Goal: Information Seeking & Learning: Check status

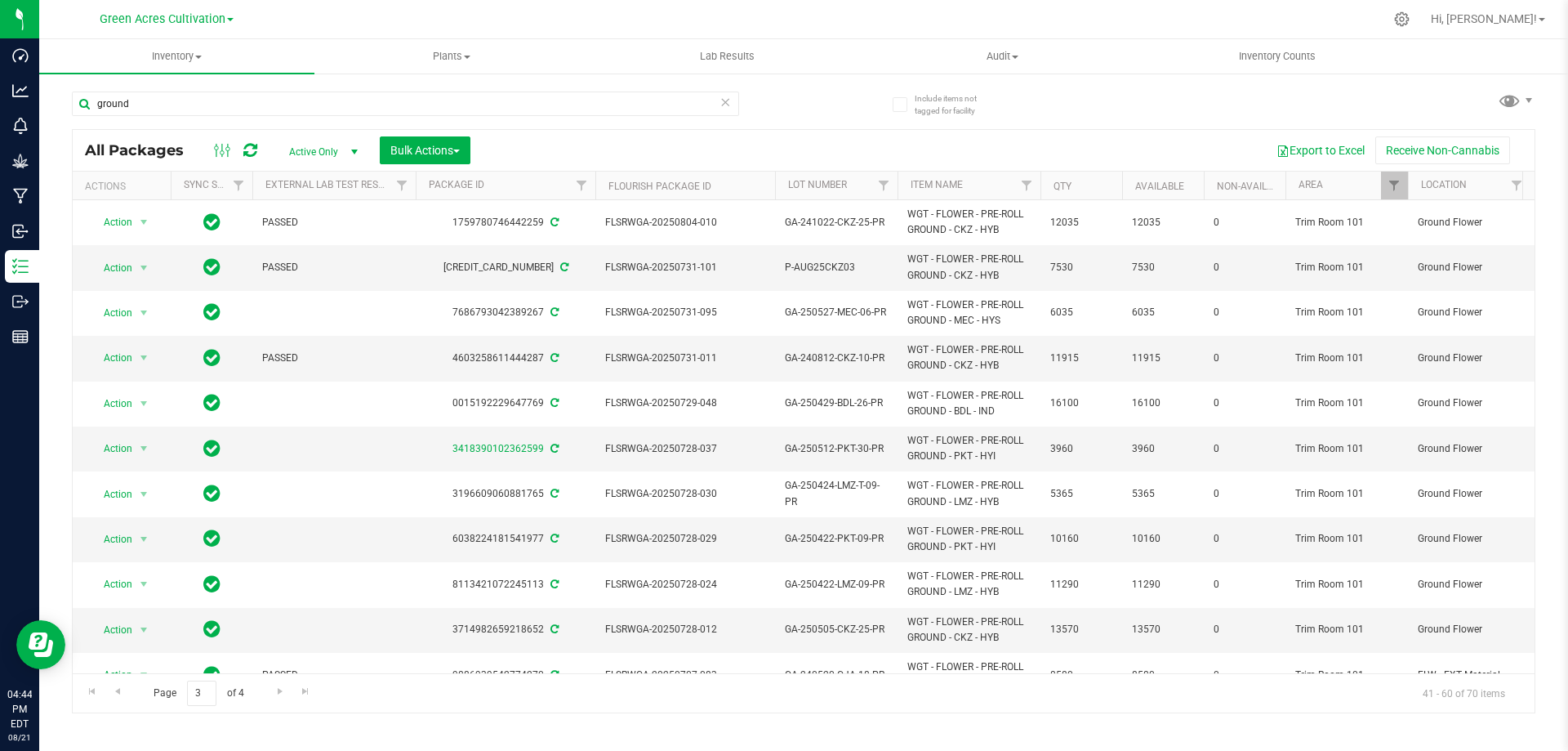
scroll to position [457, 131]
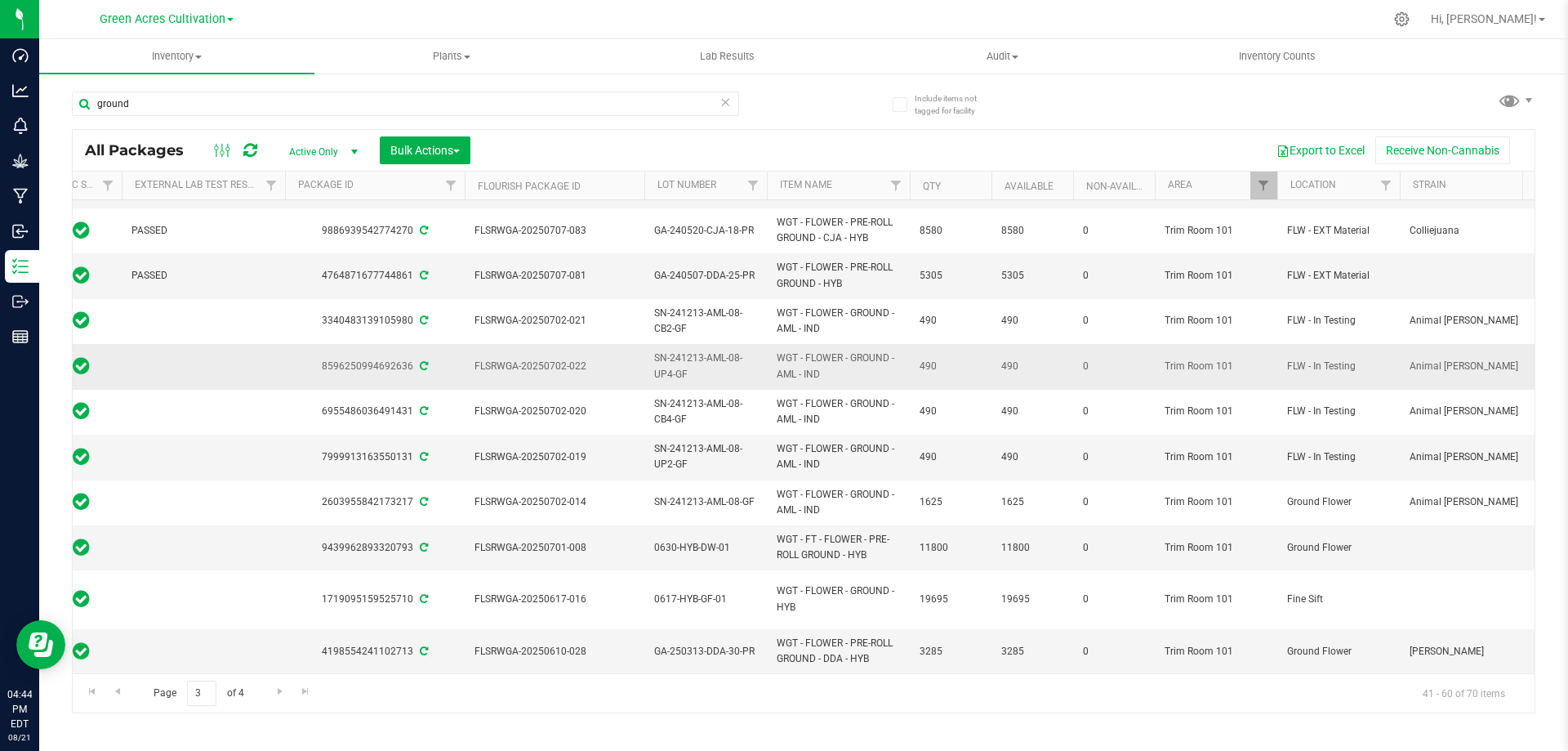
click at [677, 350] on span "SN-241213-AML-08-UP4-GF" at bounding box center [705, 365] width 103 height 31
click at [677, 354] on input "SN-241213-AML-08-UP4-GF" at bounding box center [702, 366] width 116 height 25
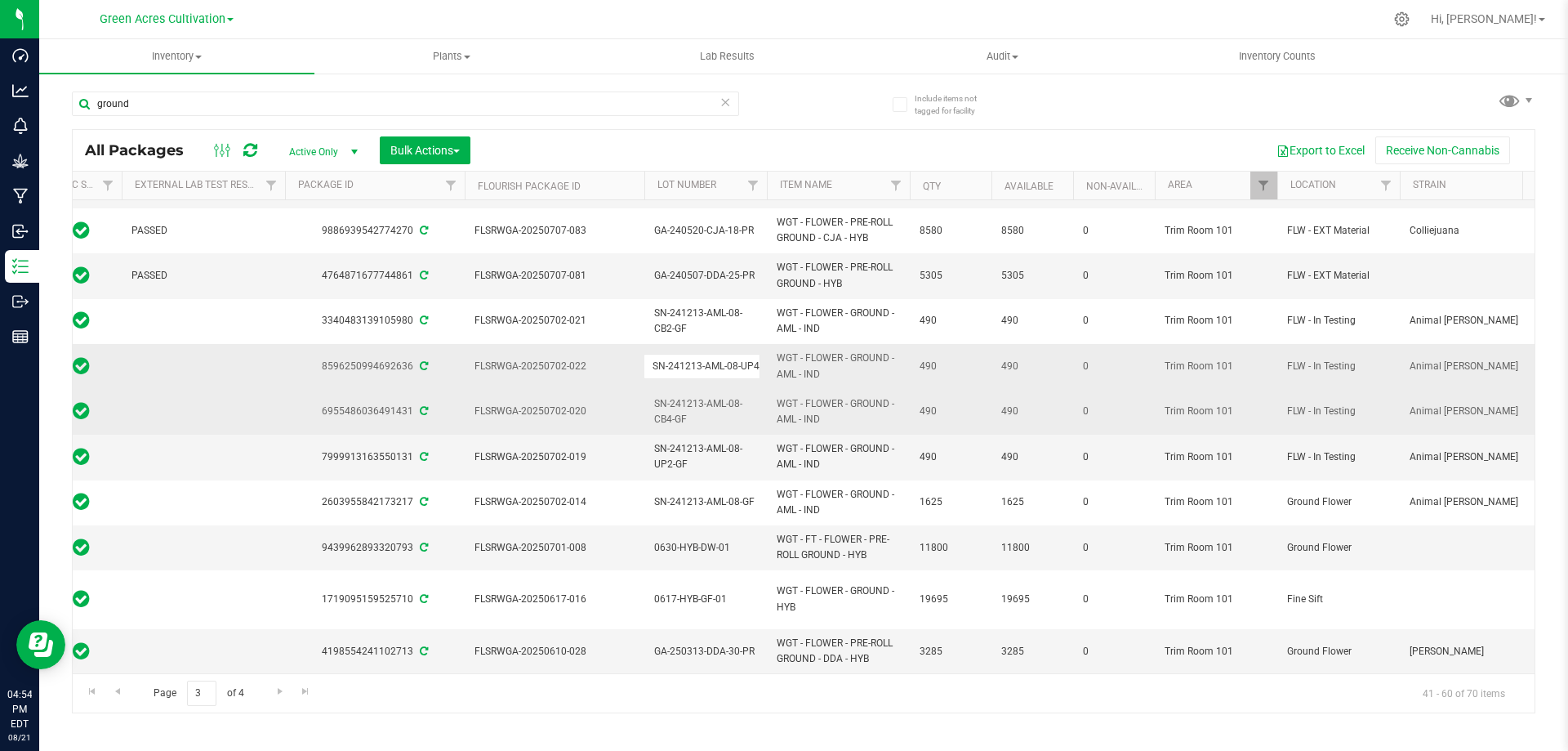
click at [695, 397] on span "SN-241213-AML-08-CB4-GF" at bounding box center [705, 412] width 103 height 31
click at [695, 398] on input "SN-241213-AML-08-CB4-GF" at bounding box center [702, 411] width 116 height 25
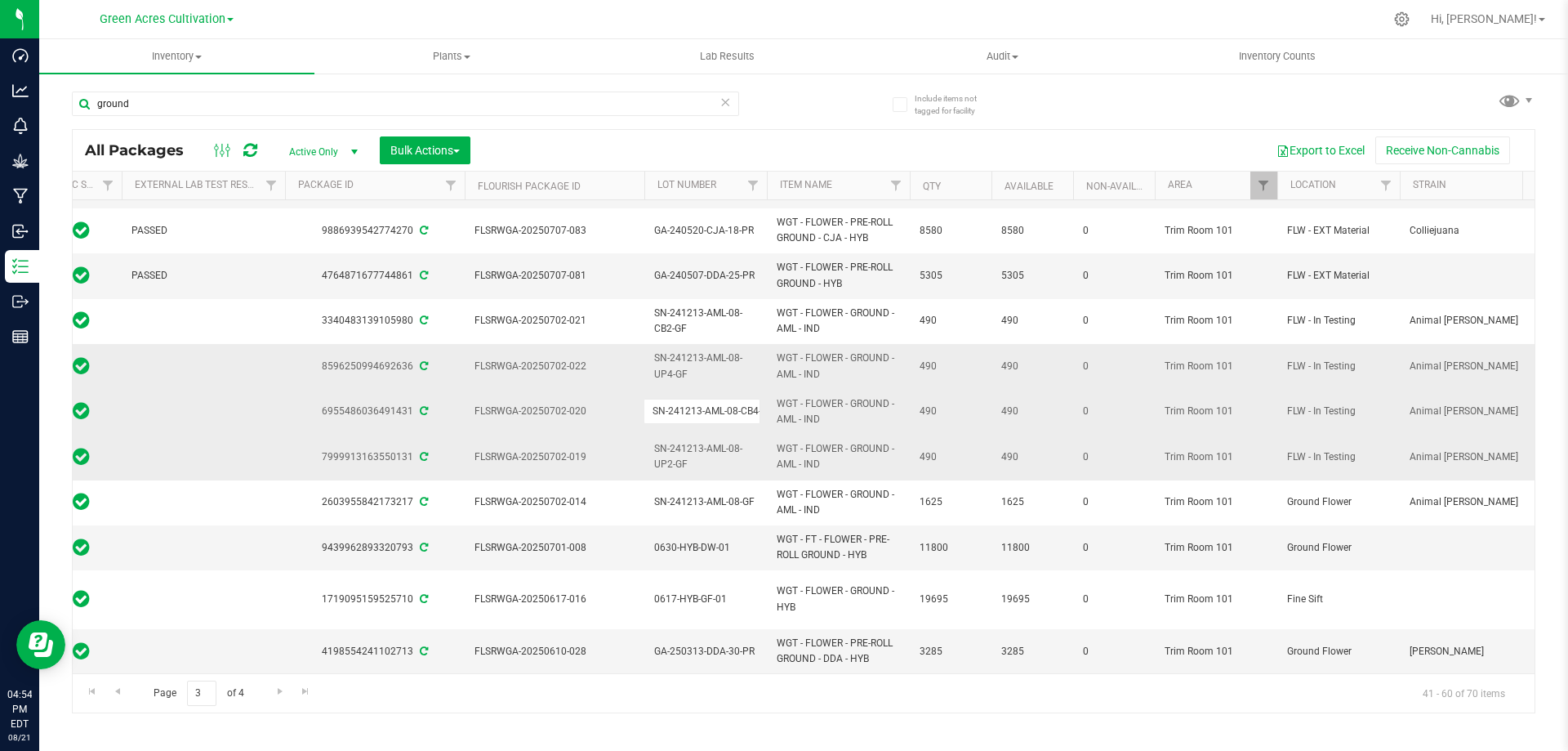
click at [677, 446] on span "SN-241213-AML-08-UP2-GF" at bounding box center [705, 457] width 103 height 31
click at [677, 446] on input "SN-241213-AML-08-UP2-GF" at bounding box center [702, 457] width 116 height 25
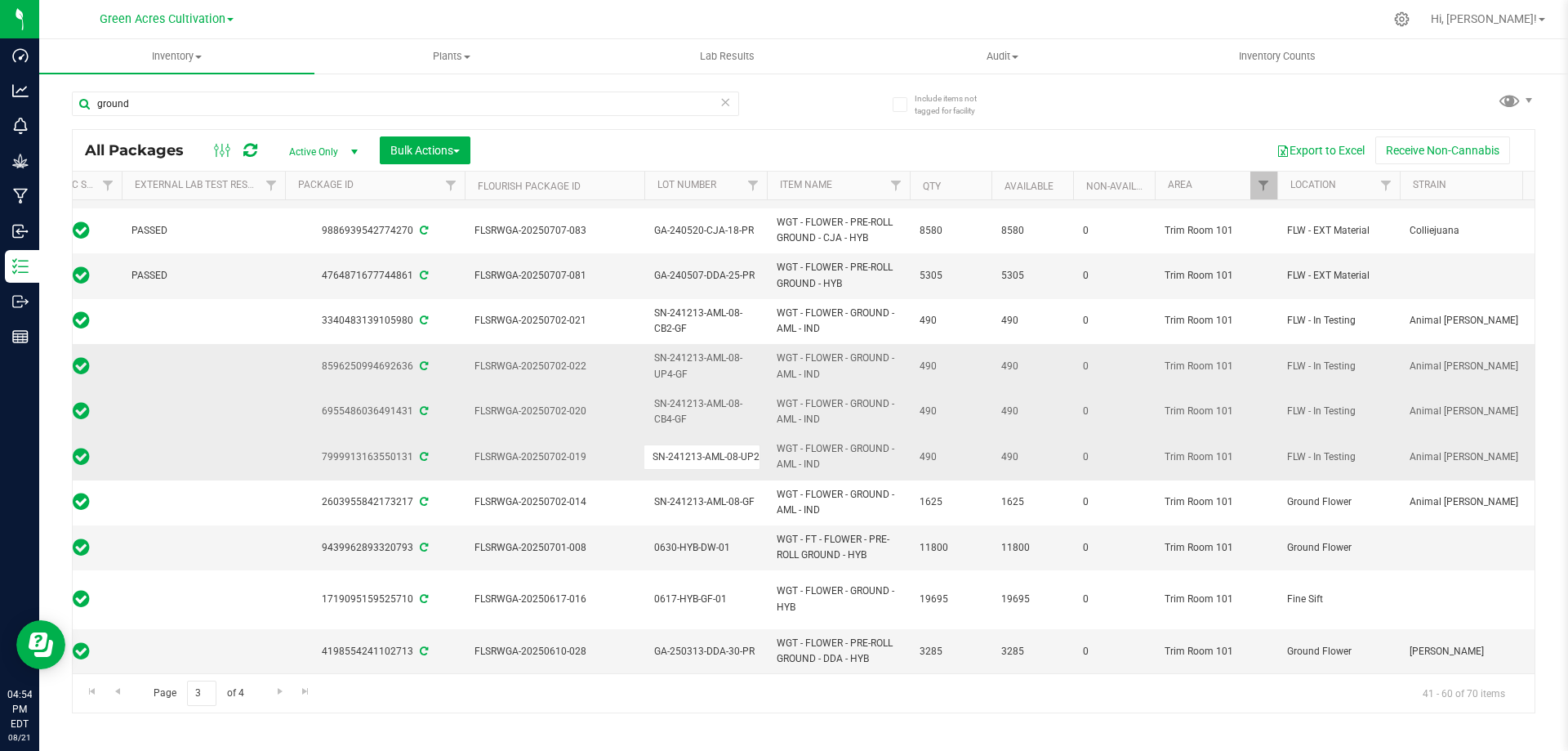
click at [833, 434] on td "WGT - FLOWER - GROUND - AML - IND" at bounding box center [839, 457] width 143 height 45
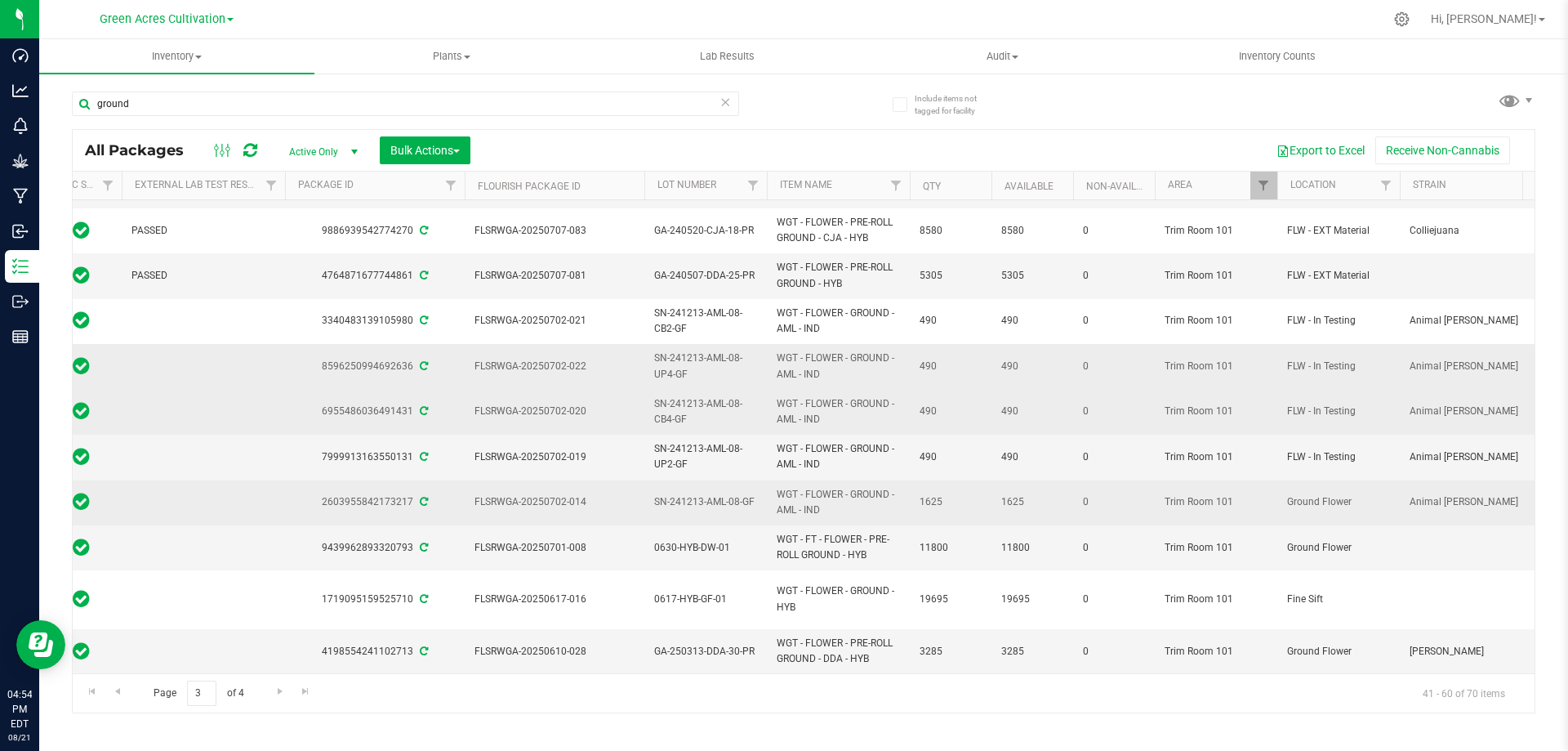
click at [716, 494] on span "SN-241213-AML-08-GF" at bounding box center [705, 501] width 103 height 15
click at [716, 490] on input "SN-241213-AML-08-GF" at bounding box center [702, 502] width 116 height 25
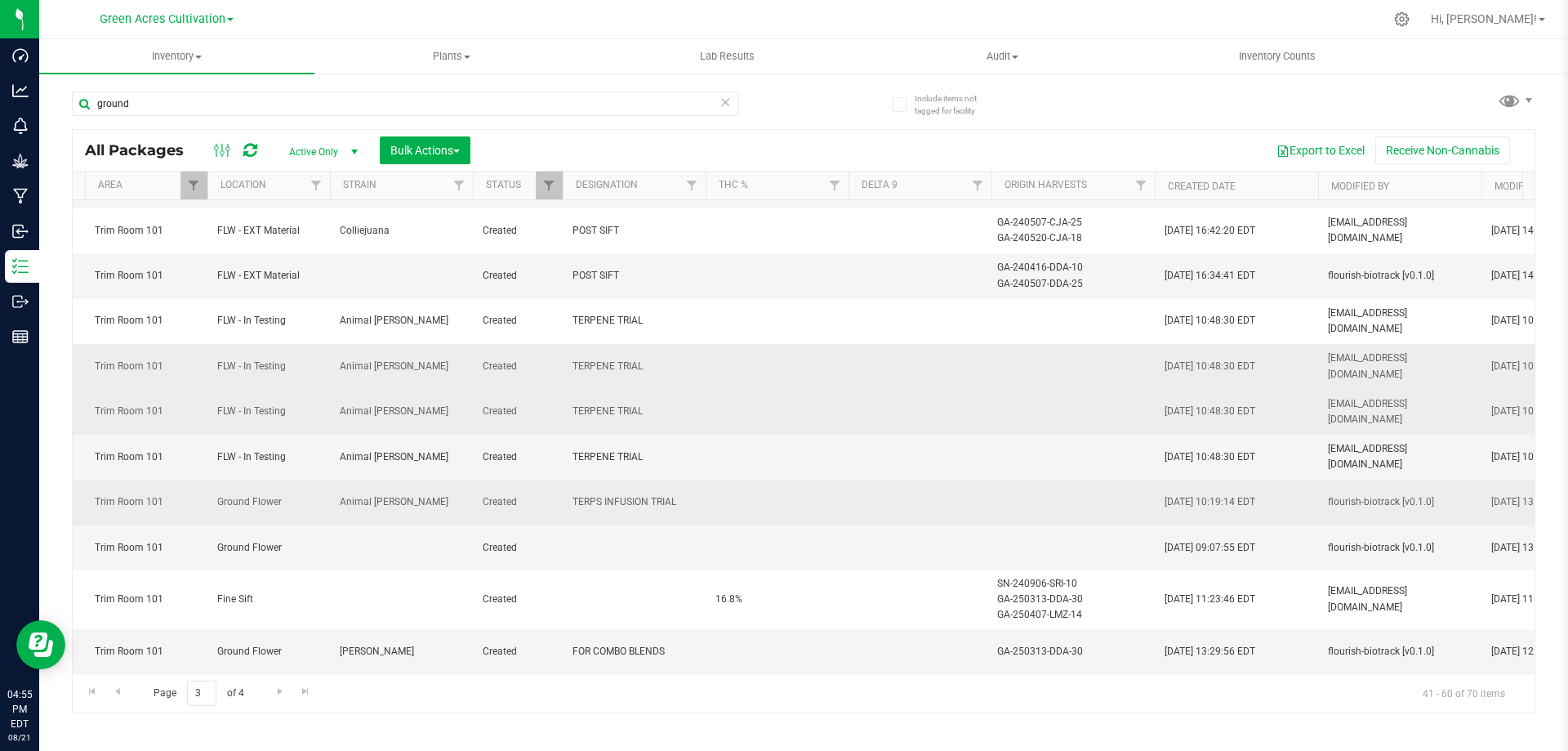
scroll to position [0, 1114]
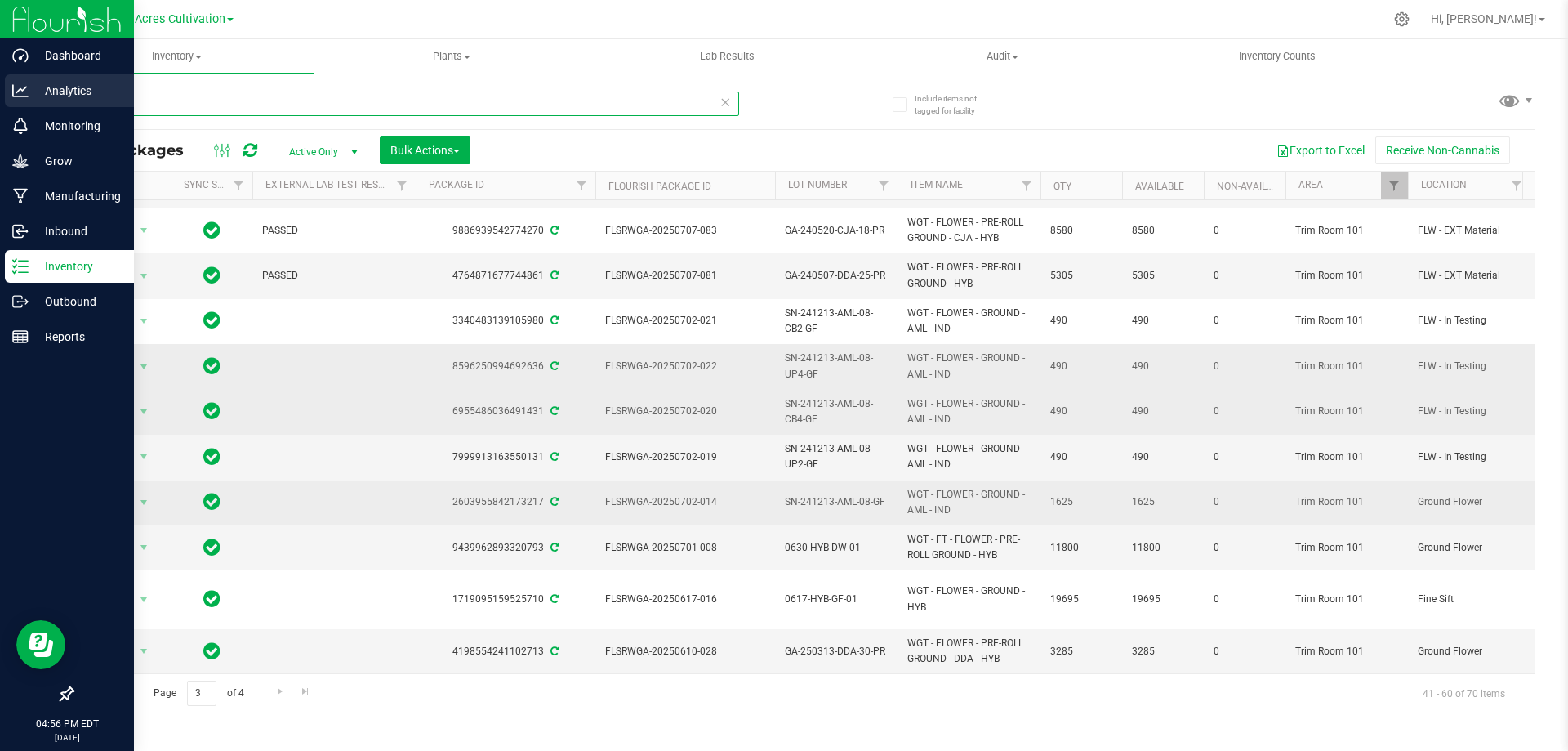
drag, startPoint x: 181, startPoint y: 104, endPoint x: 14, endPoint y: 105, distance: 167.0
click at [14, 105] on div "Dashboard Analytics Monitoring Grow Manufacturing Inbound Inventory Outbound Re…" at bounding box center [784, 375] width 1568 height 751
paste input "SN-241213-AML-08-GF"
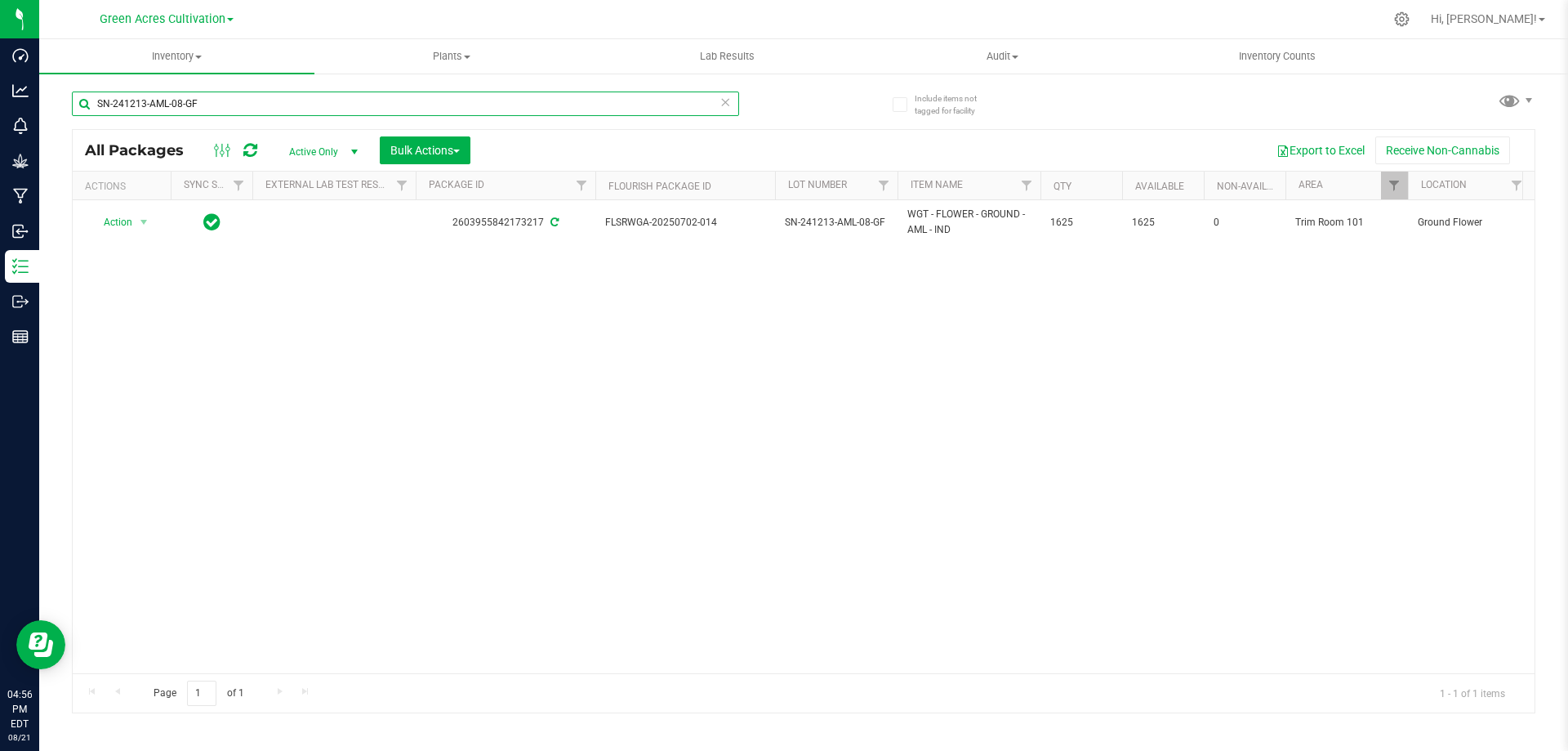
type input "SN-241213-AML-08-GF"
click at [348, 154] on span "select" at bounding box center [354, 151] width 13 height 13
click at [332, 244] on li "All" at bounding box center [319, 250] width 89 height 24
click at [1396, 192] on span "Filter" at bounding box center [1393, 185] width 13 height 13
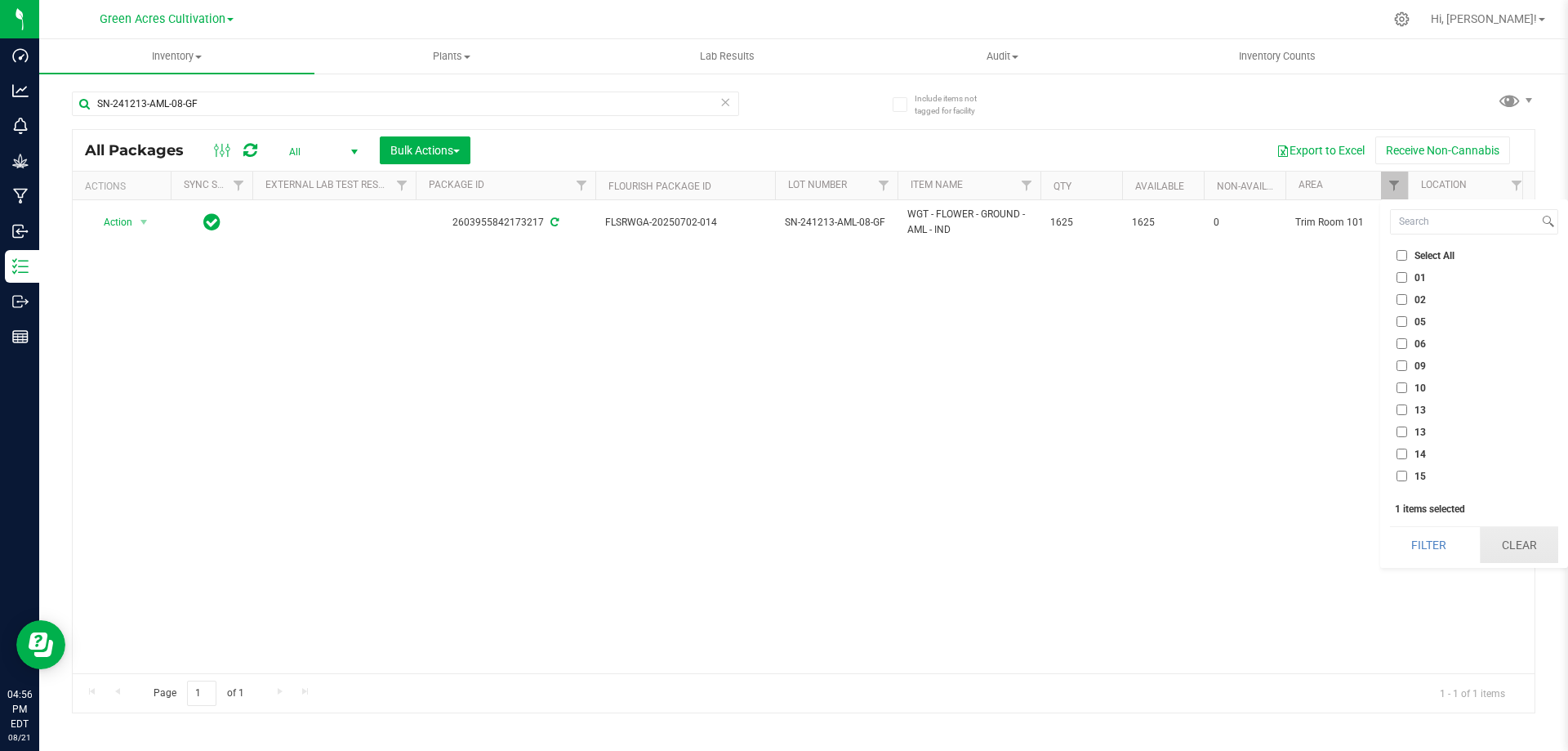
click at [1530, 559] on button "Clear" at bounding box center [1519, 545] width 79 height 36
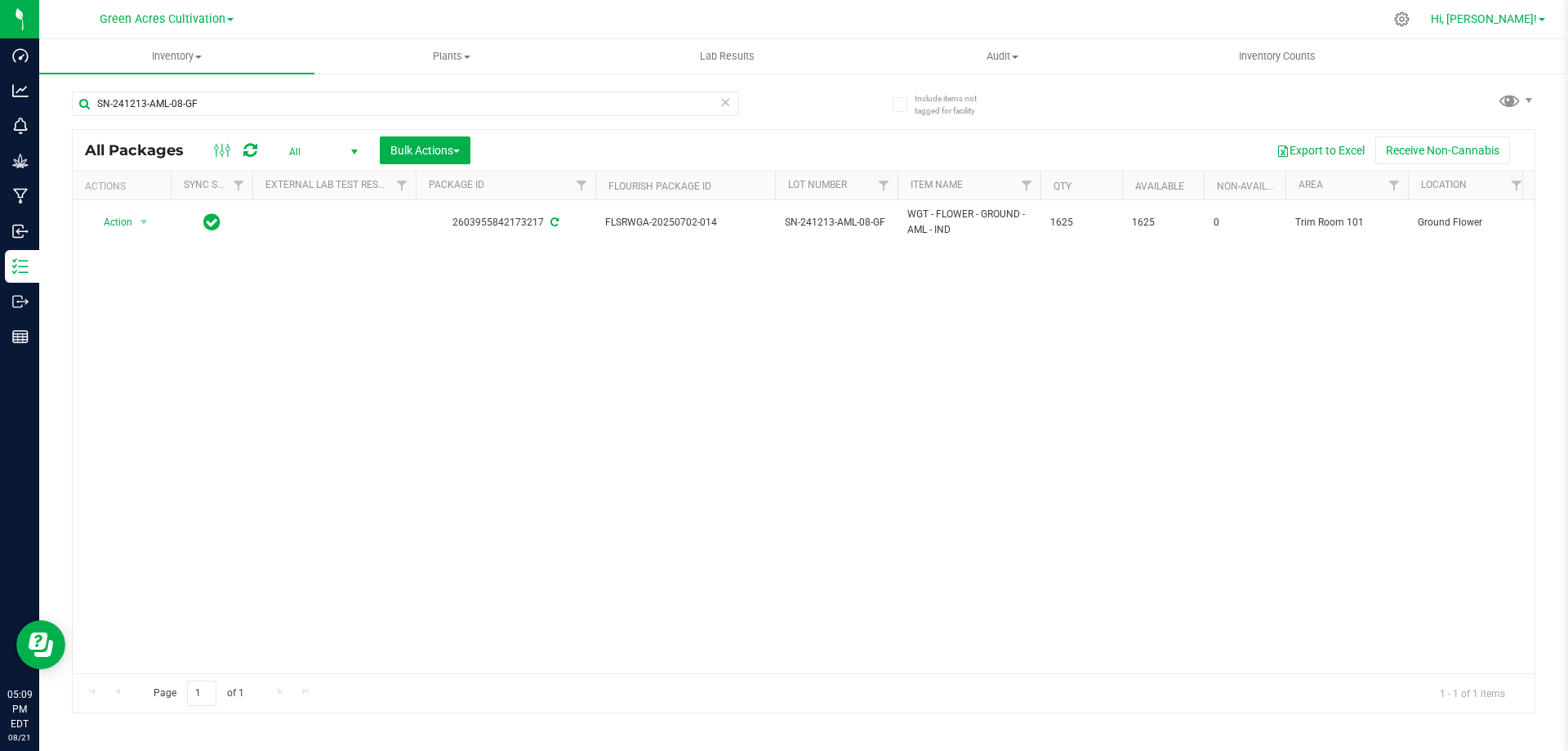
click at [1514, 21] on span "Hi, [PERSON_NAME]!" at bounding box center [1484, 19] width 107 height 13
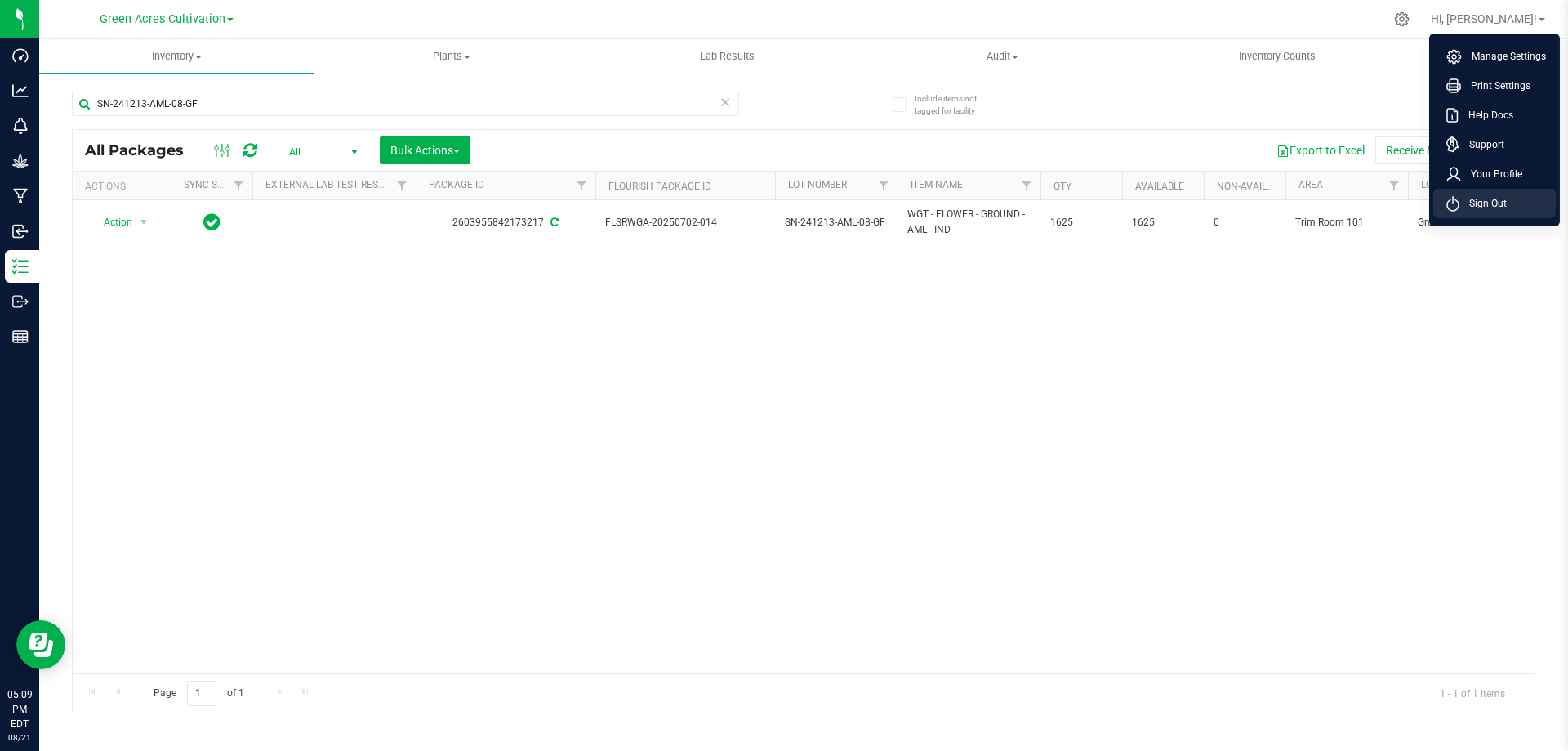
click at [1520, 203] on li "Sign Out" at bounding box center [1494, 203] width 123 height 30
